Goal: Find specific page/section

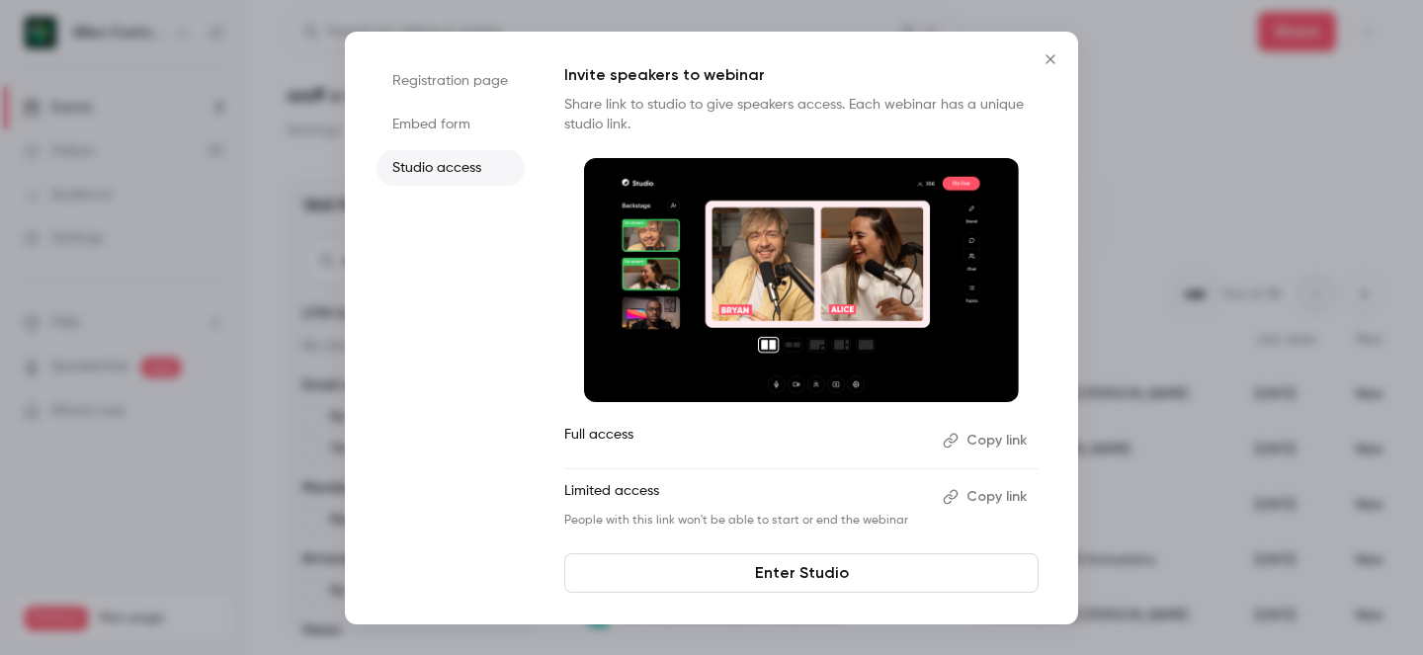
click at [1054, 52] on icon "Close" at bounding box center [1050, 59] width 24 height 16
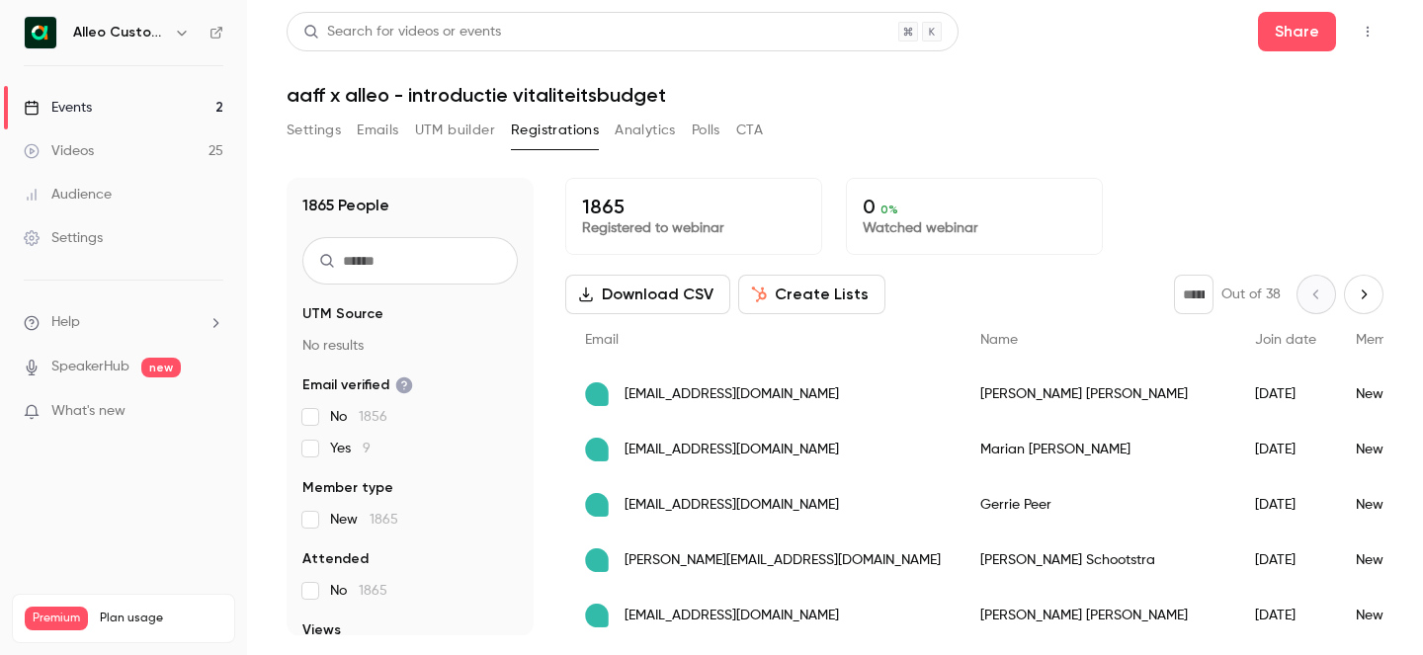
click at [1367, 39] on button "button" at bounding box center [1368, 32] width 32 height 32
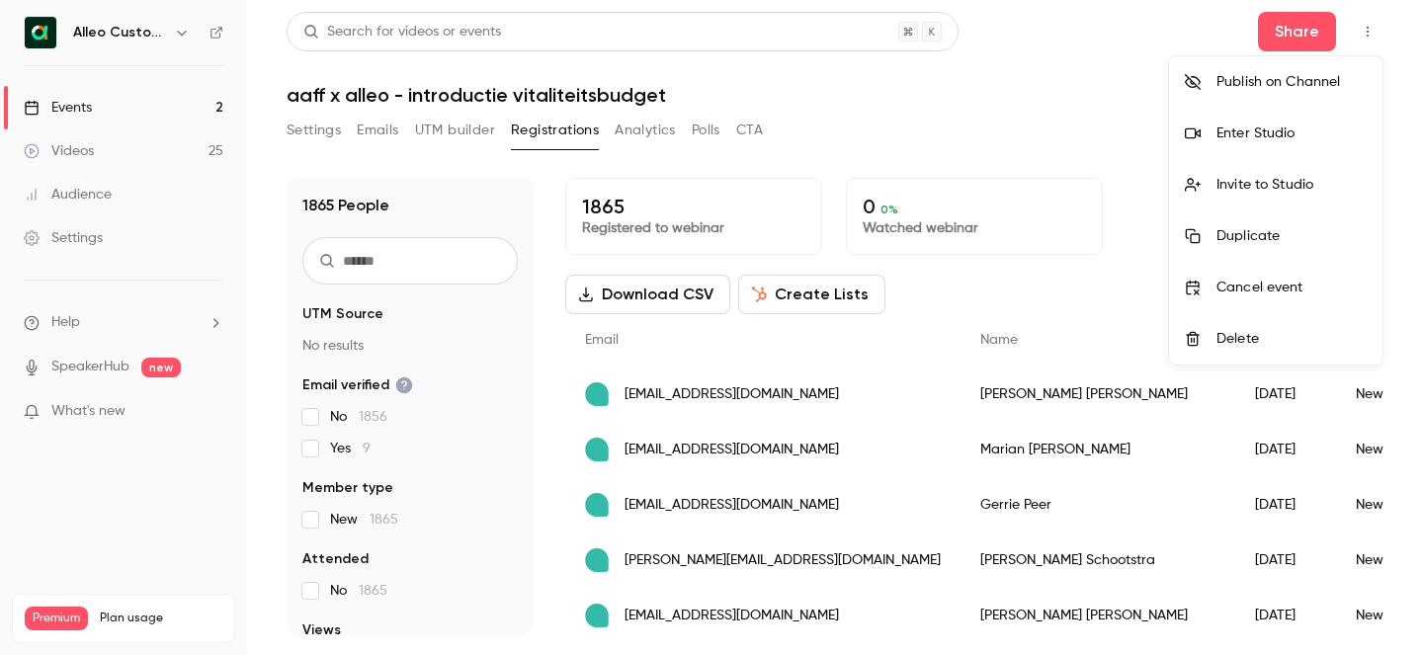
click at [1322, 120] on li "Enter Studio" at bounding box center [1275, 133] width 213 height 51
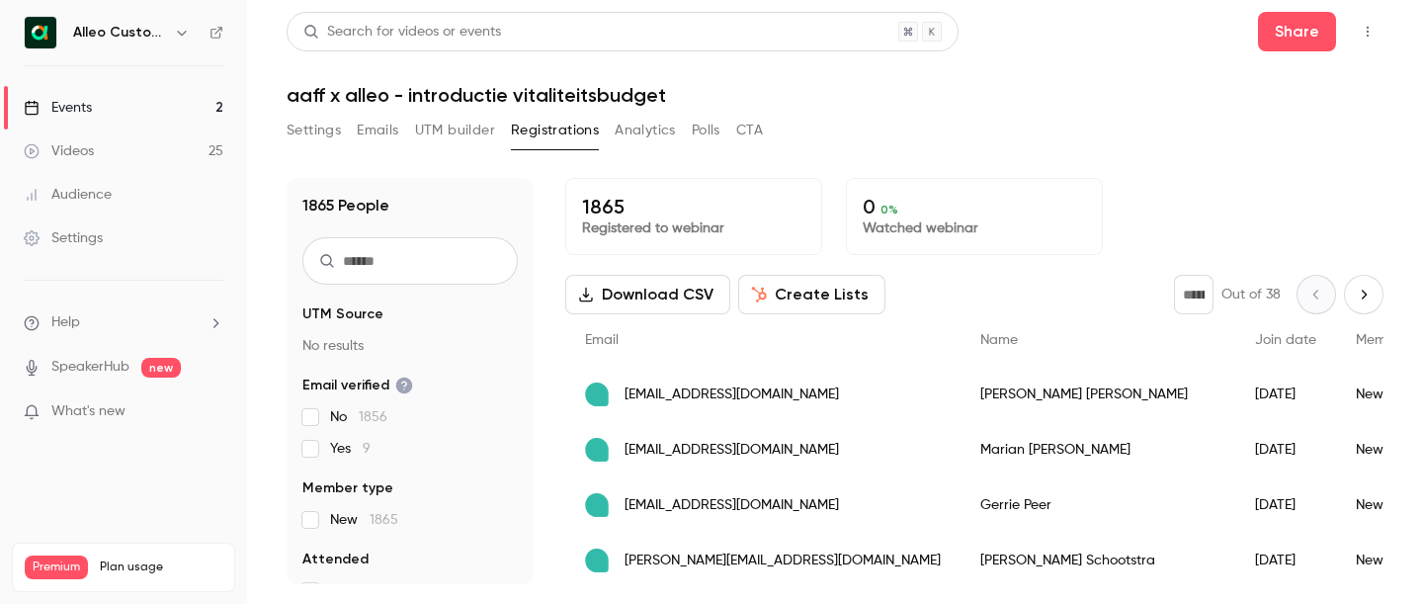
click at [420, 269] on input "text" at bounding box center [409, 260] width 215 height 47
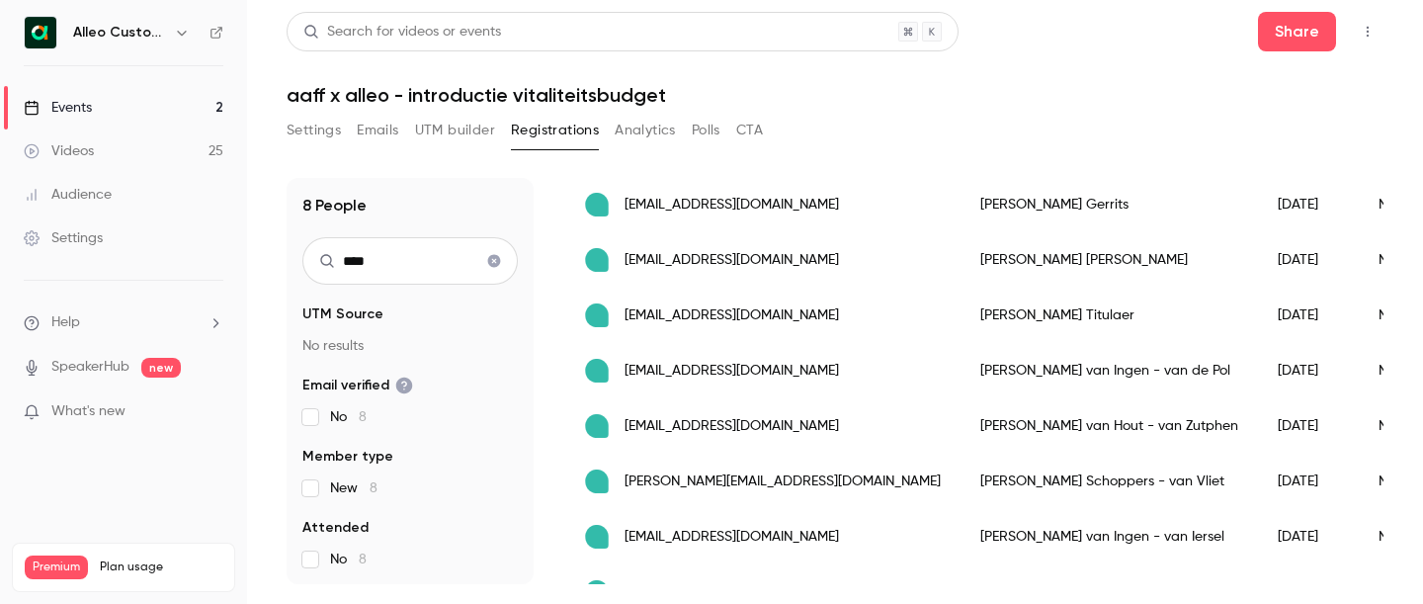
scroll to position [225, 0]
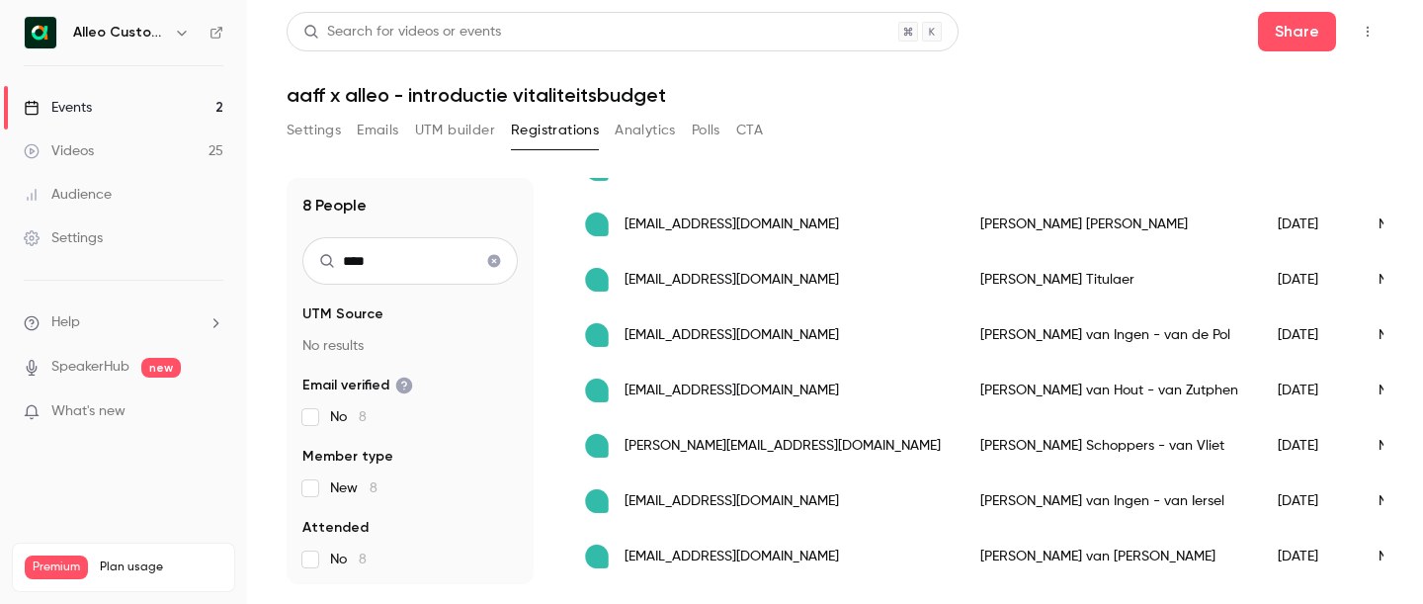
type input "****"
click at [960, 540] on div "[PERSON_NAME]" at bounding box center [1108, 556] width 297 height 55
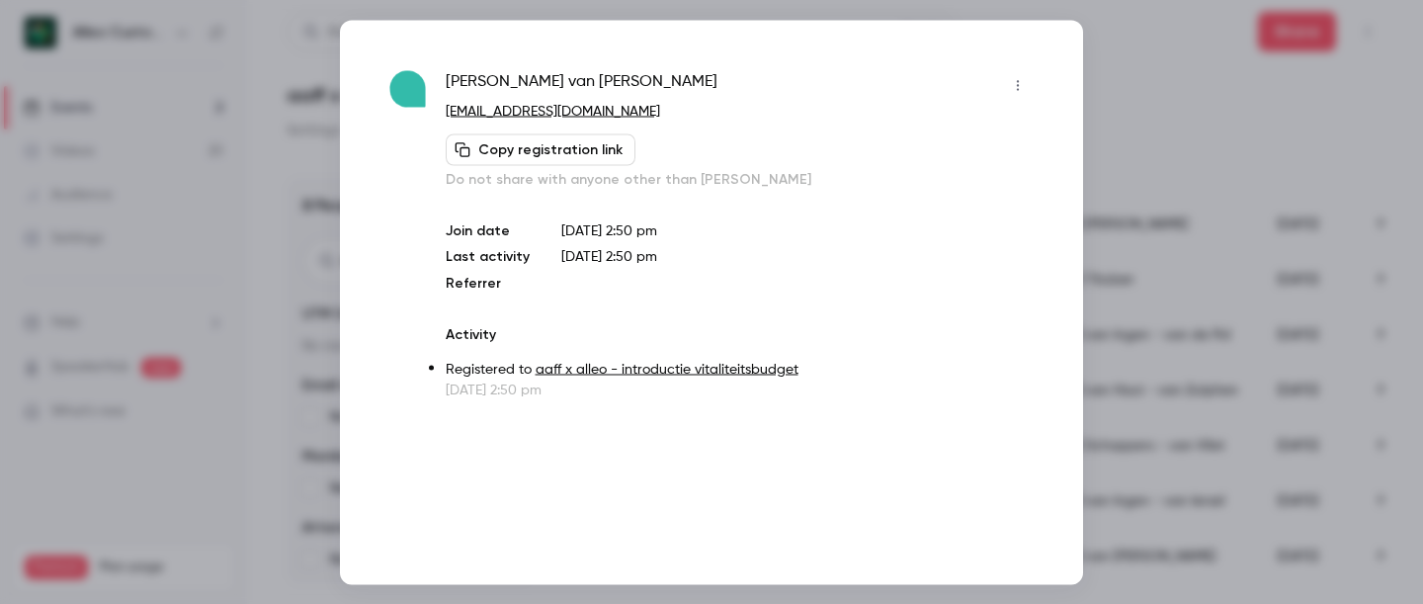
click at [1132, 104] on div at bounding box center [711, 302] width 1423 height 604
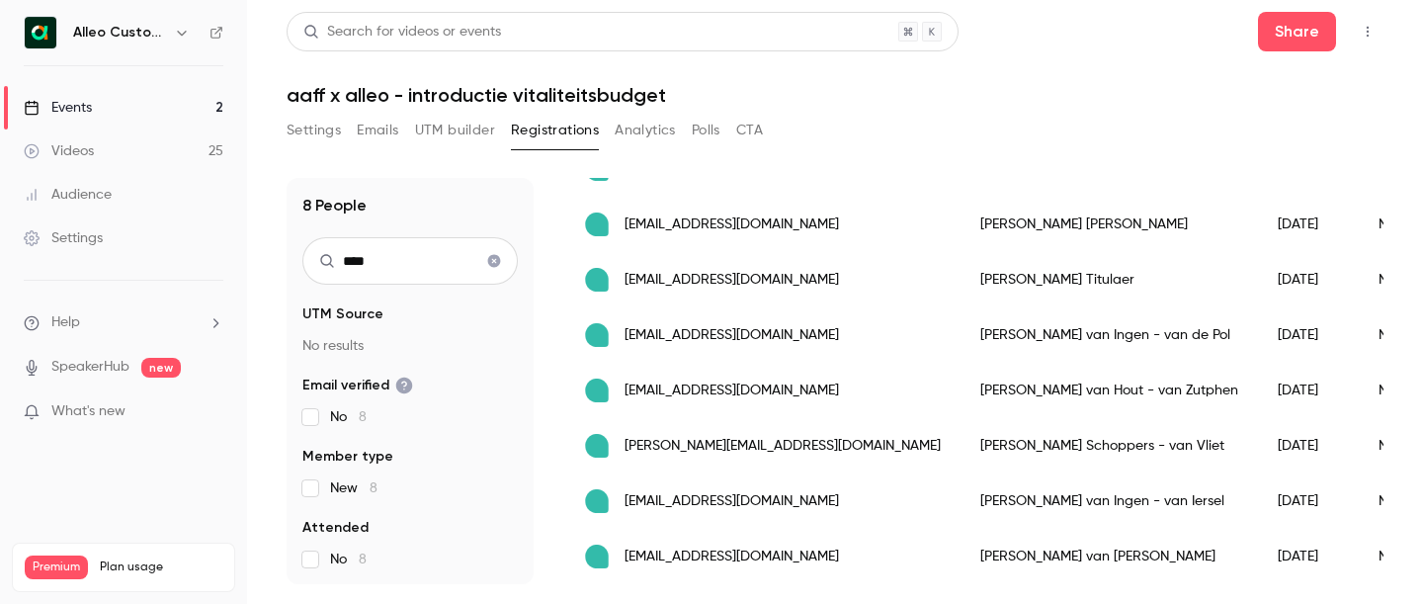
click at [721, 555] on span "[EMAIL_ADDRESS][DOMAIN_NAME]" at bounding box center [731, 556] width 214 height 21
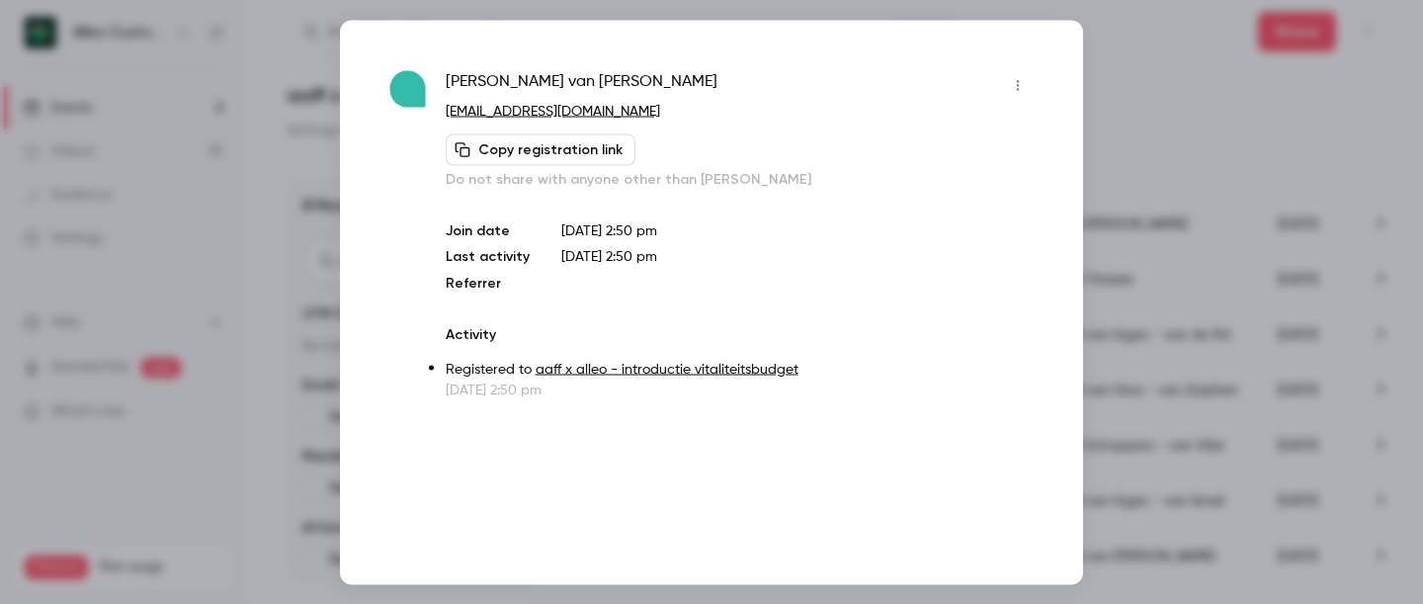
click at [1120, 92] on div at bounding box center [711, 302] width 1423 height 604
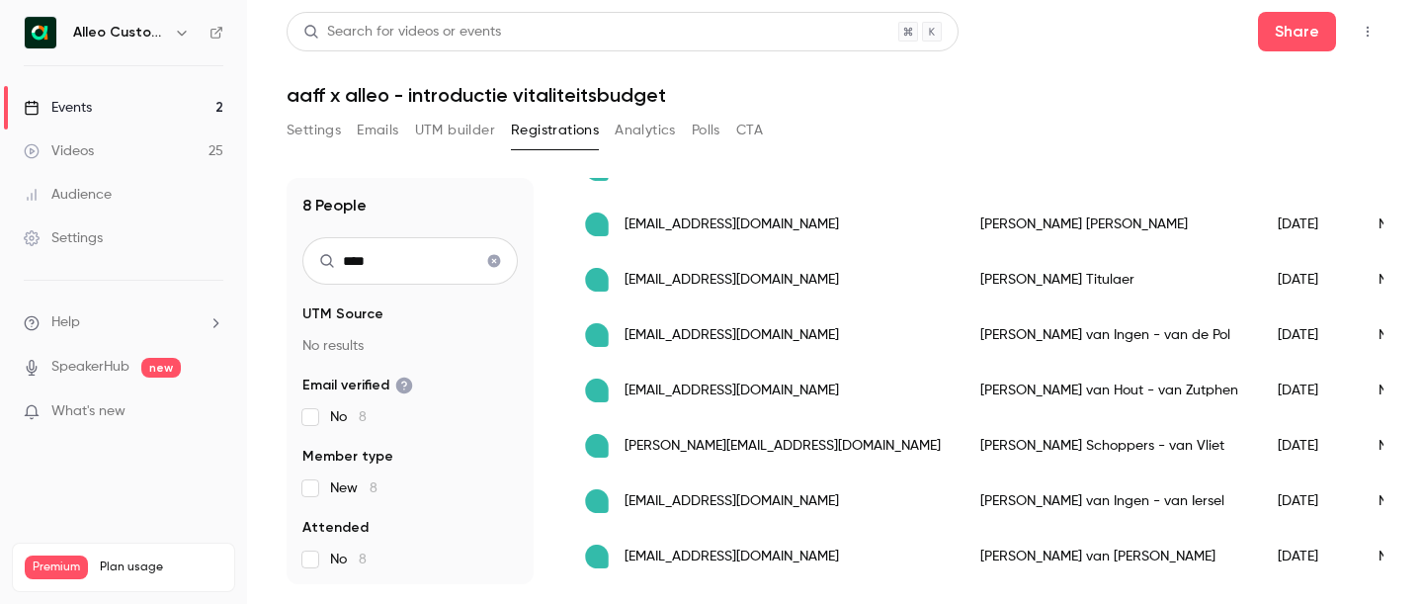
click at [492, 260] on icon "Clear search" at bounding box center [494, 261] width 13 height 13
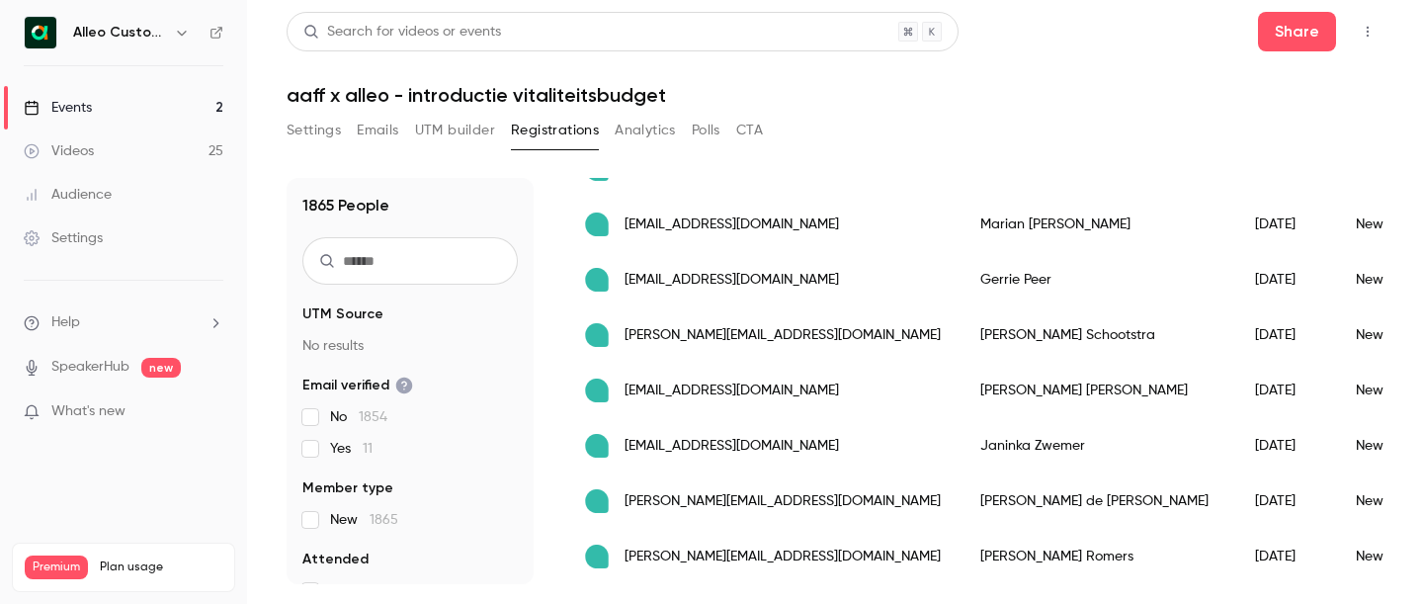
click at [445, 259] on input "text" at bounding box center [409, 260] width 215 height 47
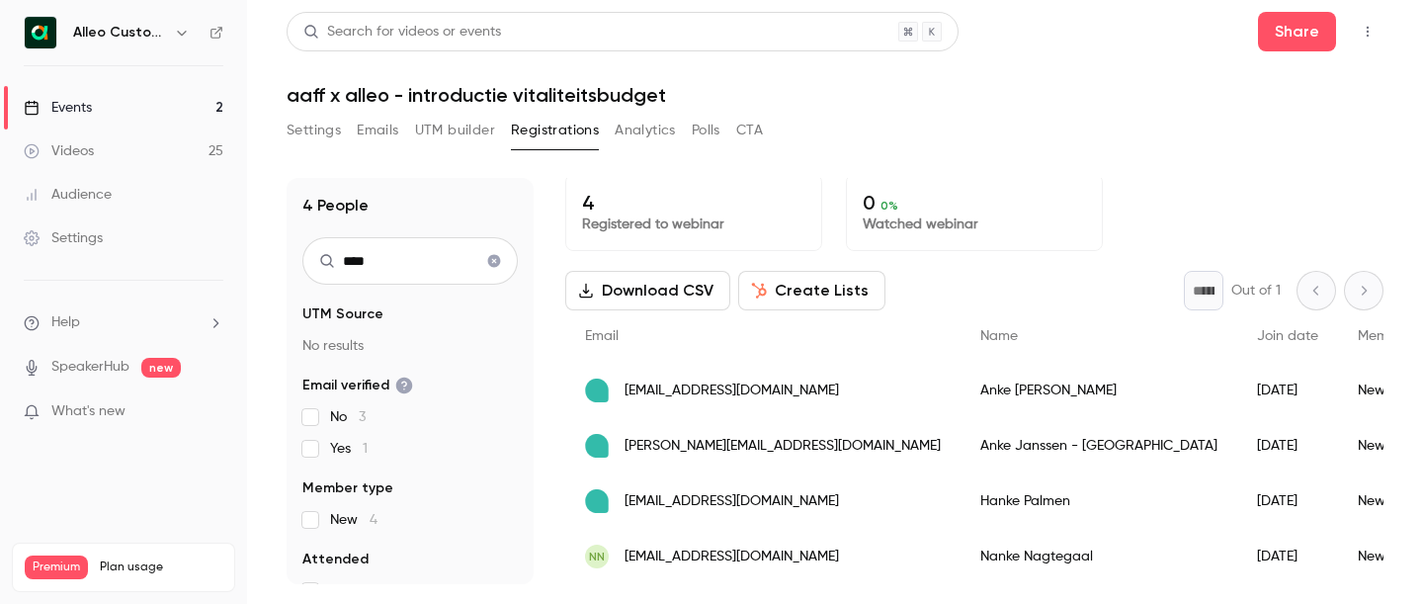
scroll to position [0, 0]
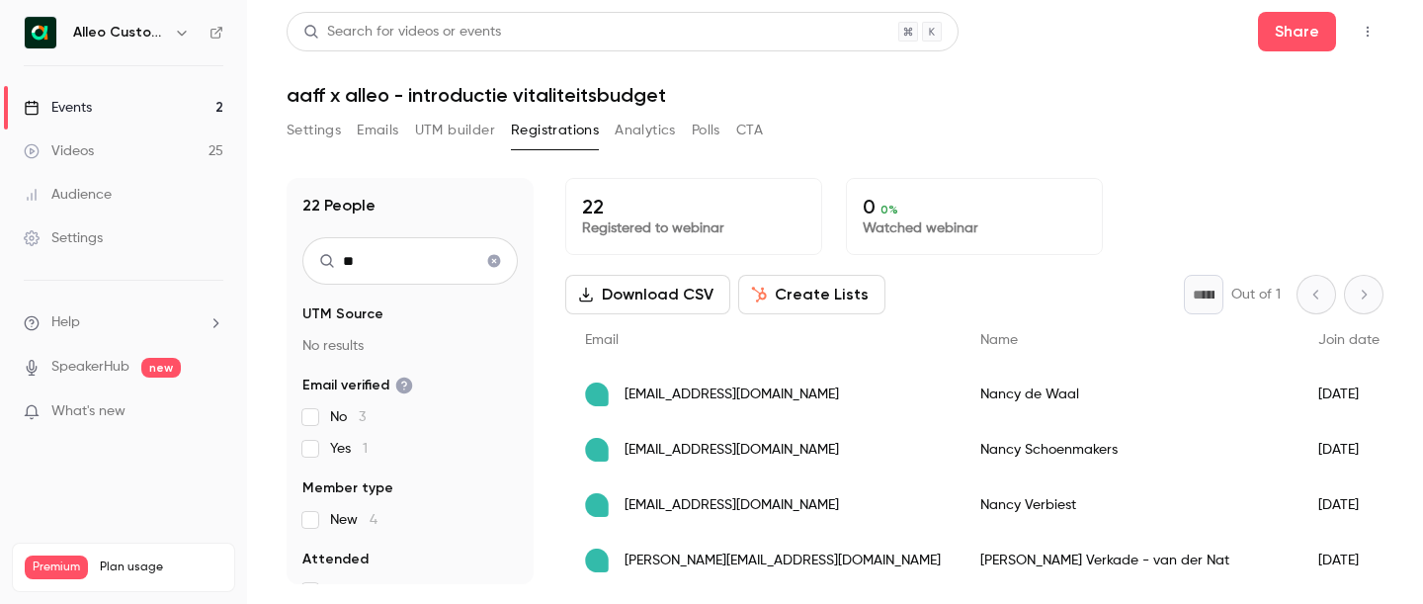
type input "*"
